Goal: Task Accomplishment & Management: Use online tool/utility

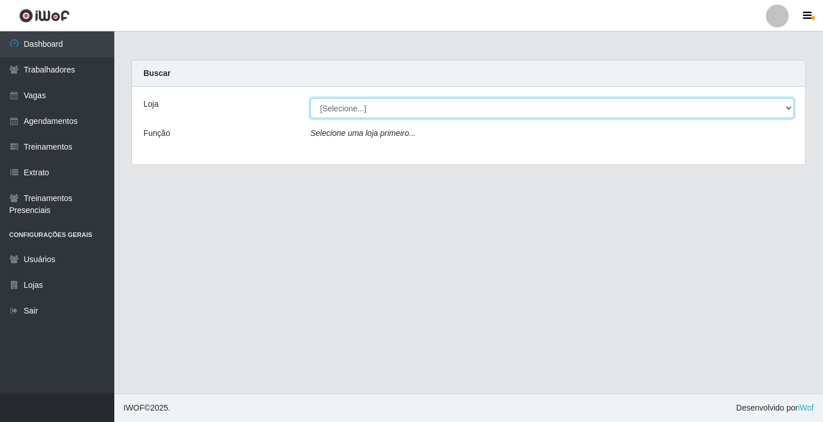
click at [353, 101] on select "[Selecione...] Edilicya Supermercado" at bounding box center [551, 108] width 483 height 20
click at [310, 98] on select "[Selecione...] Edilicya Supermercado" at bounding box center [551, 108] width 483 height 20
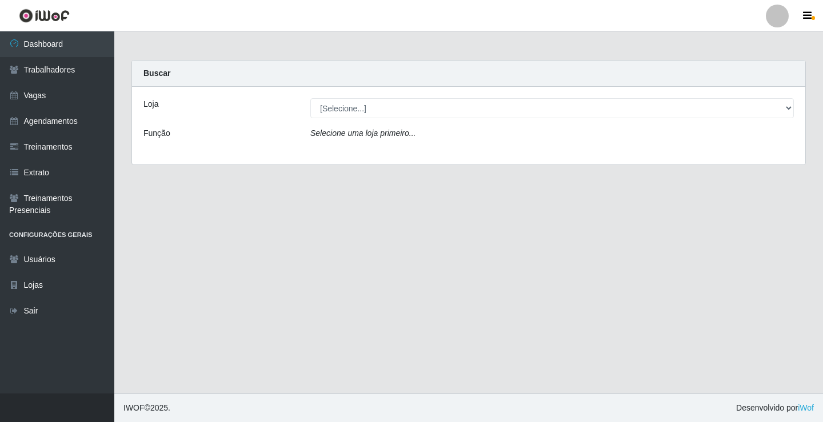
click at [355, 134] on icon "Selecione uma loja primeiro..." at bounding box center [362, 133] width 105 height 9
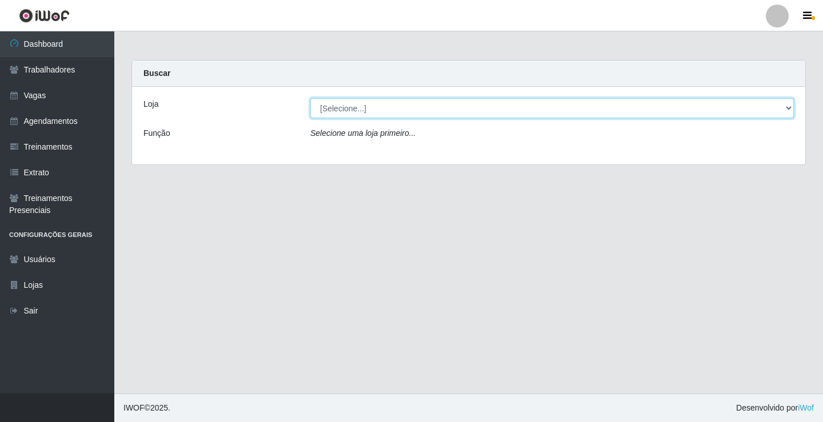
drag, startPoint x: 355, startPoint y: 118, endPoint x: 355, endPoint y: 109, distance: 8.6
click at [355, 109] on select "[Selecione...] Edilicya Supermercado" at bounding box center [551, 108] width 483 height 20
select select "460"
click at [310, 98] on select "[Selecione...] Edilicya Supermercado" at bounding box center [551, 108] width 483 height 20
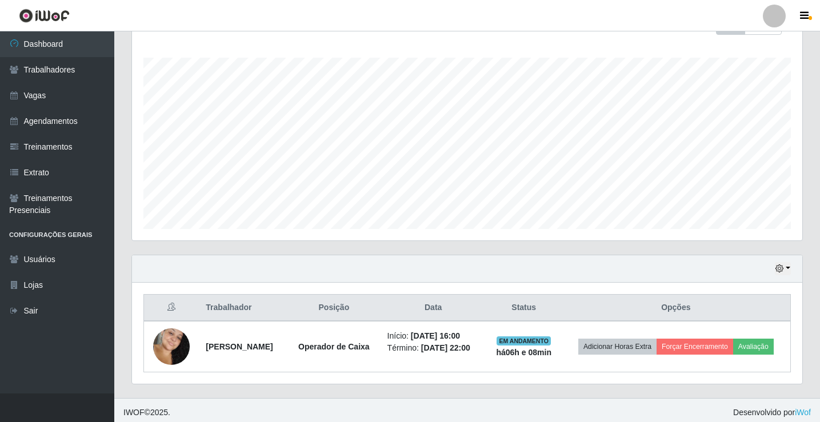
scroll to position [184, 0]
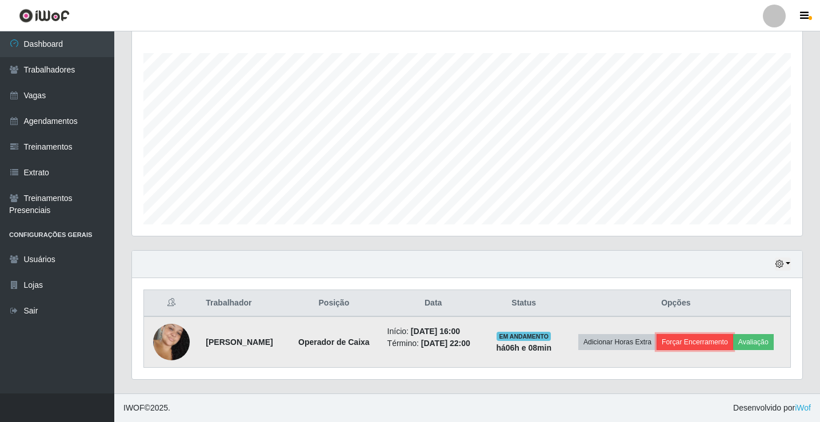
click at [709, 348] on button "Forçar Encerramento" at bounding box center [694, 342] width 77 height 16
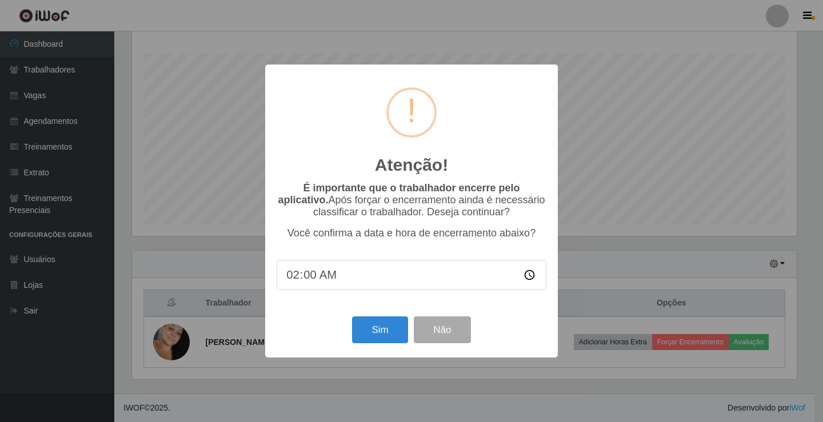
type input "22:00"
drag, startPoint x: 389, startPoint y: 336, endPoint x: 395, endPoint y: 331, distance: 7.7
click at [395, 331] on button "Sim" at bounding box center [379, 330] width 55 height 27
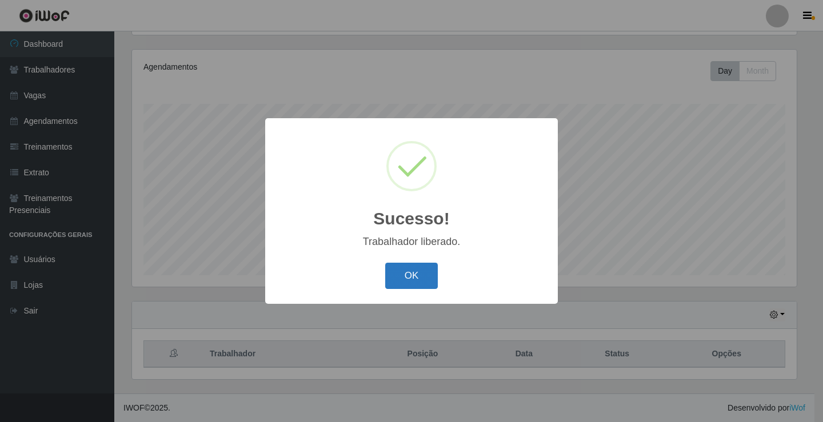
click at [417, 275] on button "OK" at bounding box center [411, 276] width 53 height 27
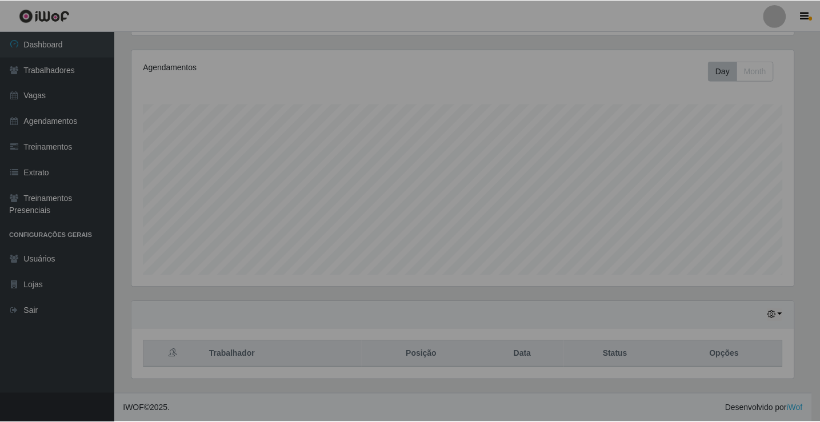
scroll to position [237, 670]
